Goal: Task Accomplishment & Management: Complete application form

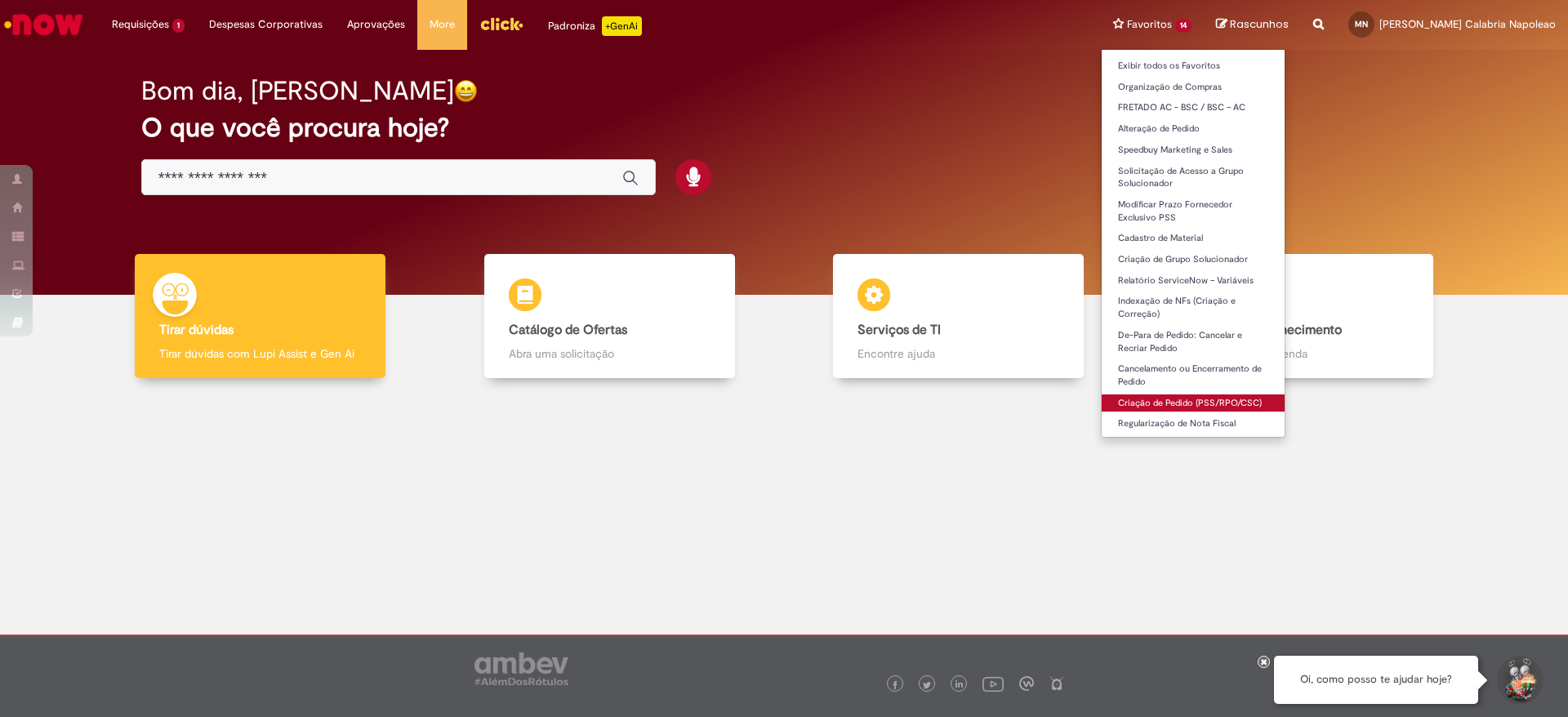
click at [1161, 397] on link "Criação de Pedido (PSS/RPO/CSC)" at bounding box center [1192, 403] width 183 height 18
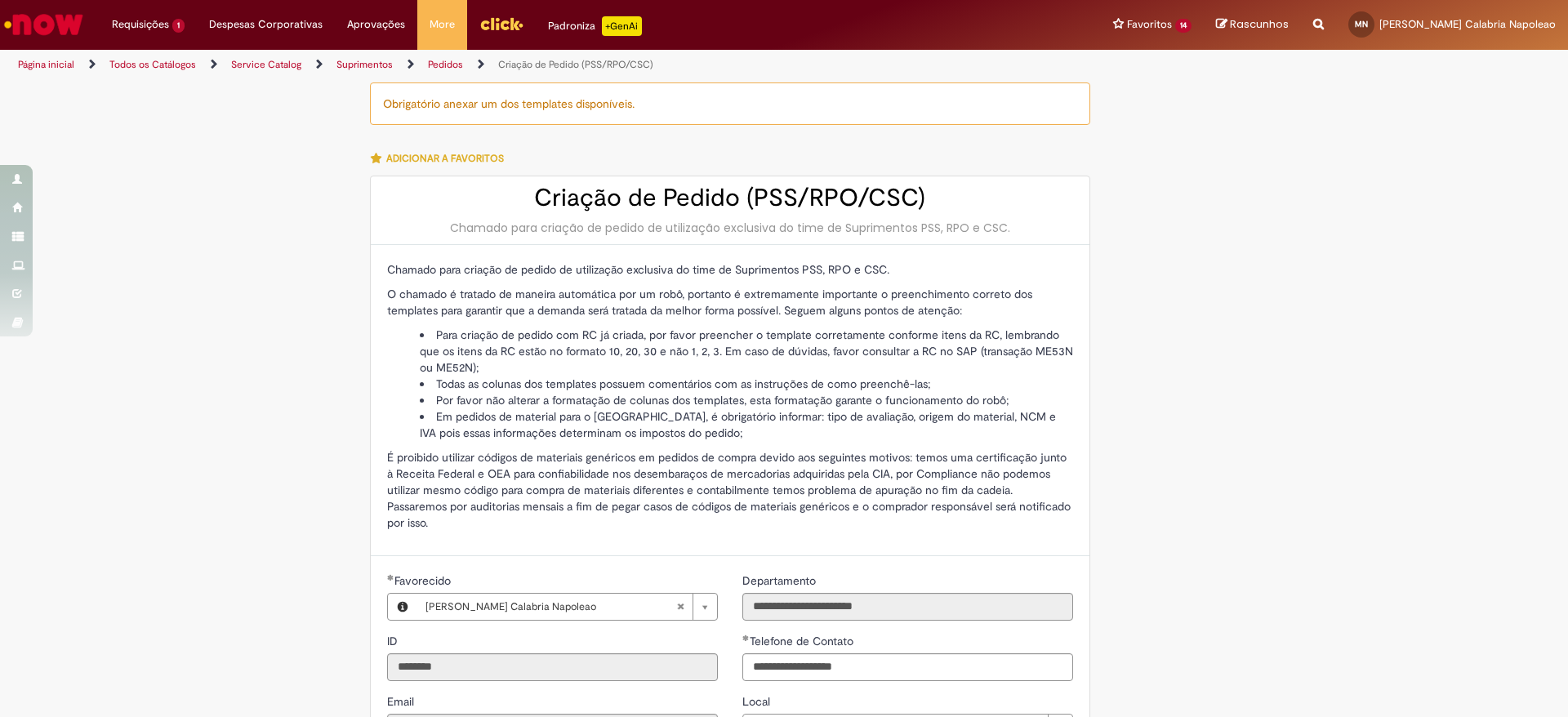
scroll to position [665, 0]
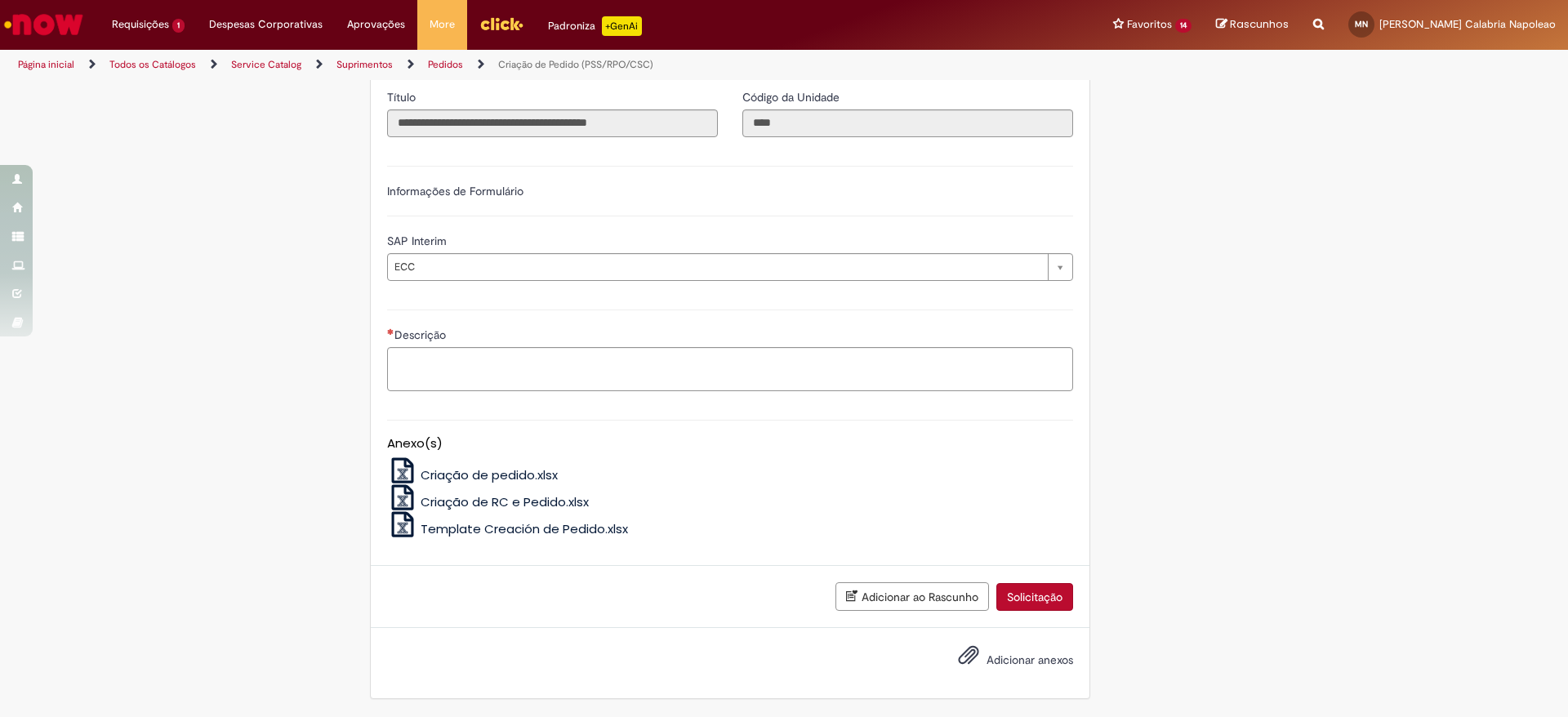
click at [739, 346] on div "Descrição" at bounding box center [730, 358] width 686 height 65
click at [751, 360] on textarea "Descrição" at bounding box center [730, 369] width 686 height 45
type textarea "********"
click at [1013, 641] on div "Adicionar anexos" at bounding box center [730, 663] width 719 height 70
click at [1001, 661] on span "Adicionar anexos" at bounding box center [1029, 660] width 86 height 15
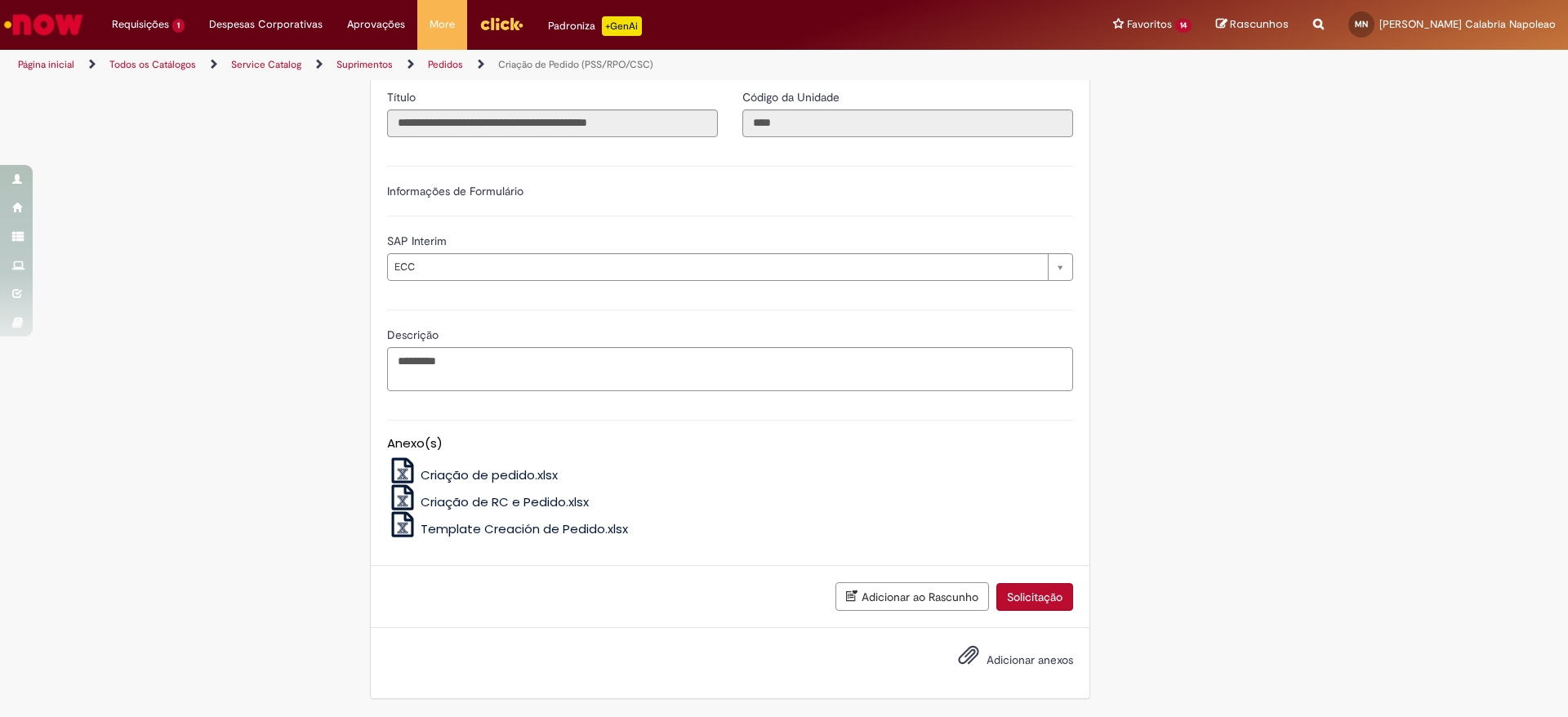
click at [0, 0] on input "Adicionar anexos" at bounding box center [0, 0] width 0 height 0
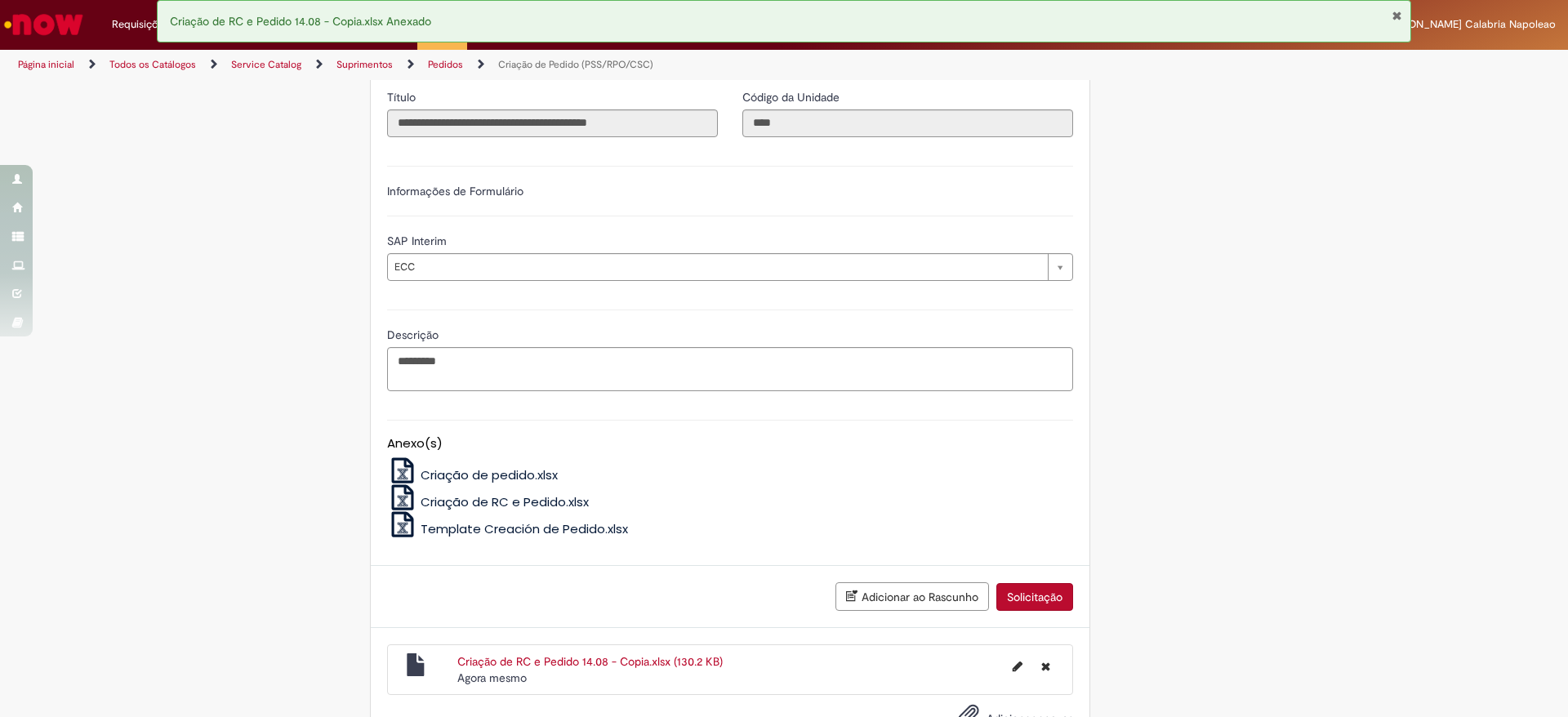
click at [1043, 596] on button "Solicitação" at bounding box center [1033, 597] width 77 height 28
